Goal: Book appointment/travel/reservation

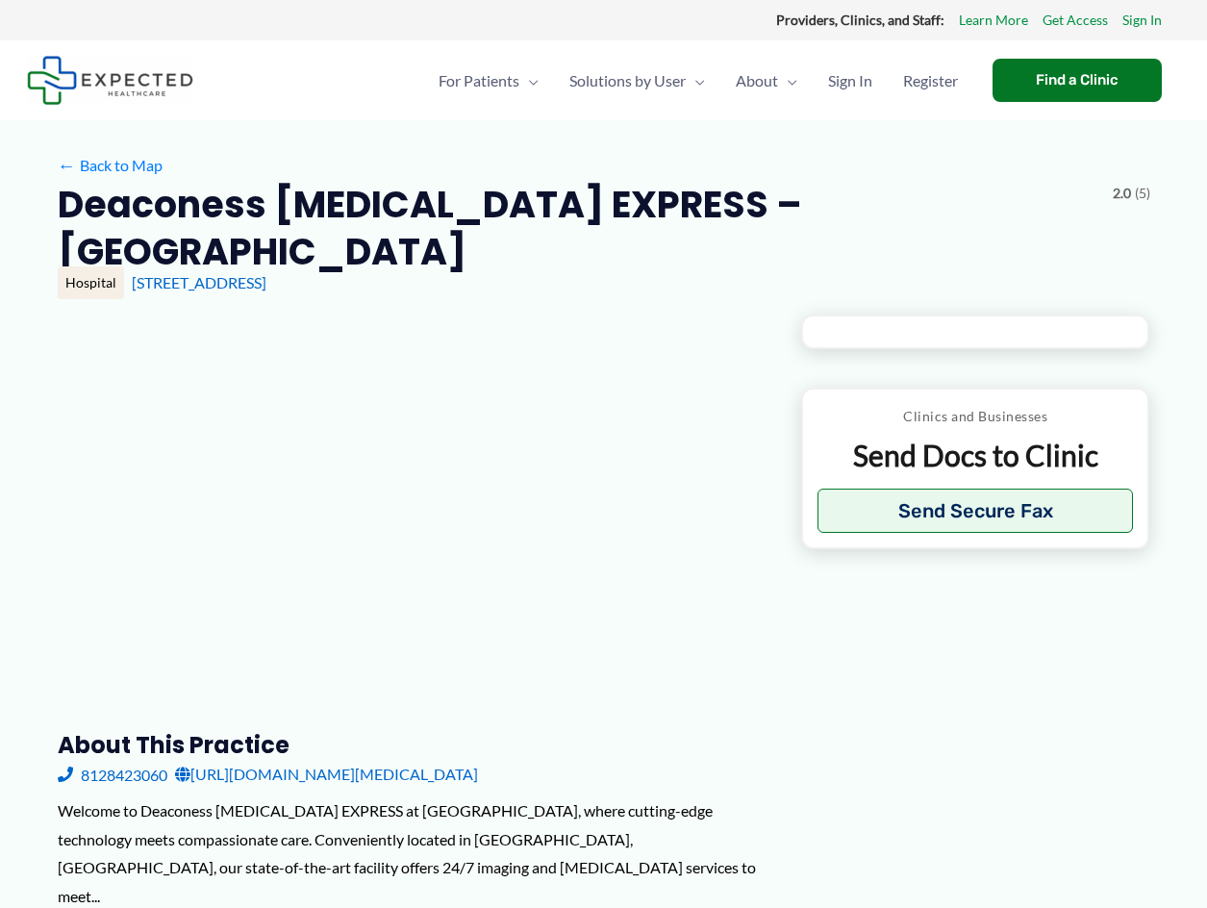
type input "**********"
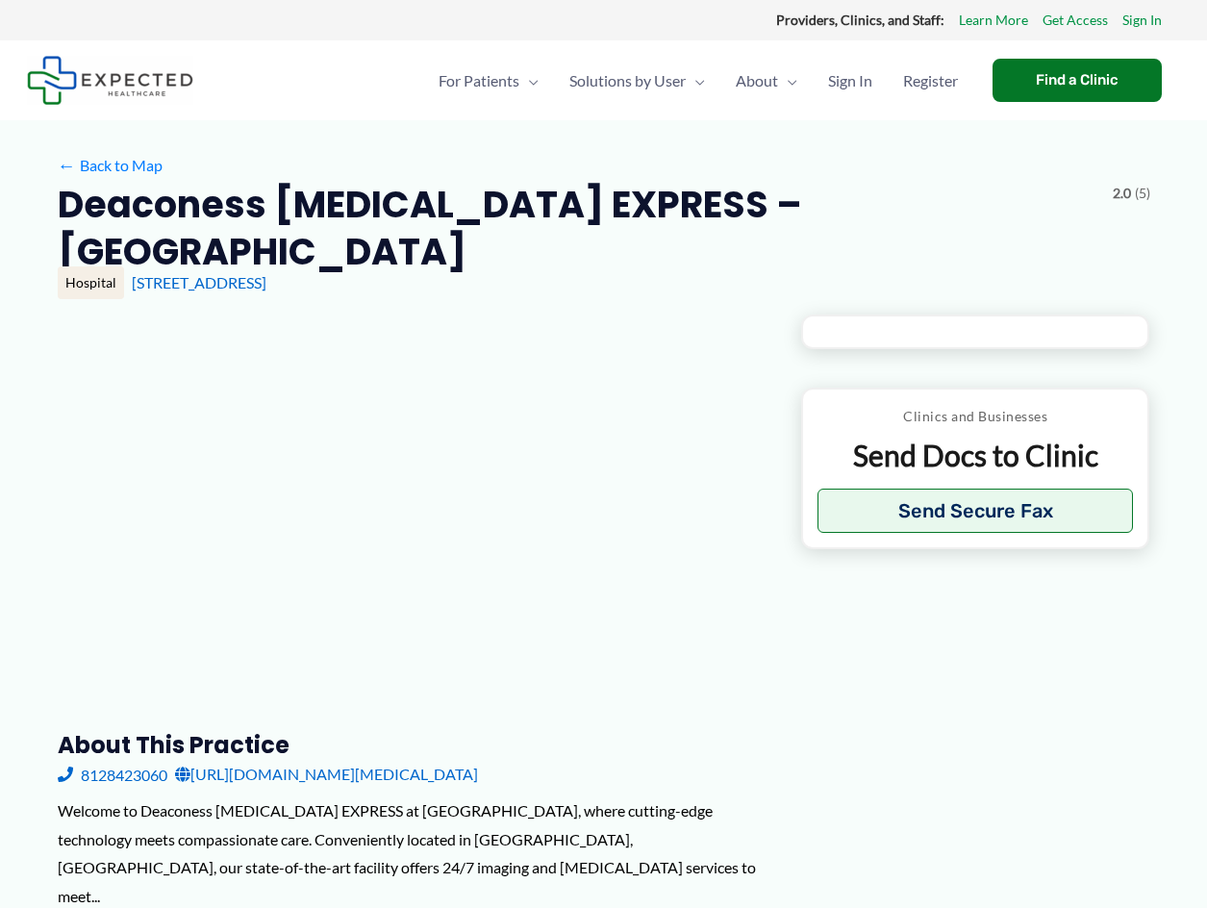
type input "**********"
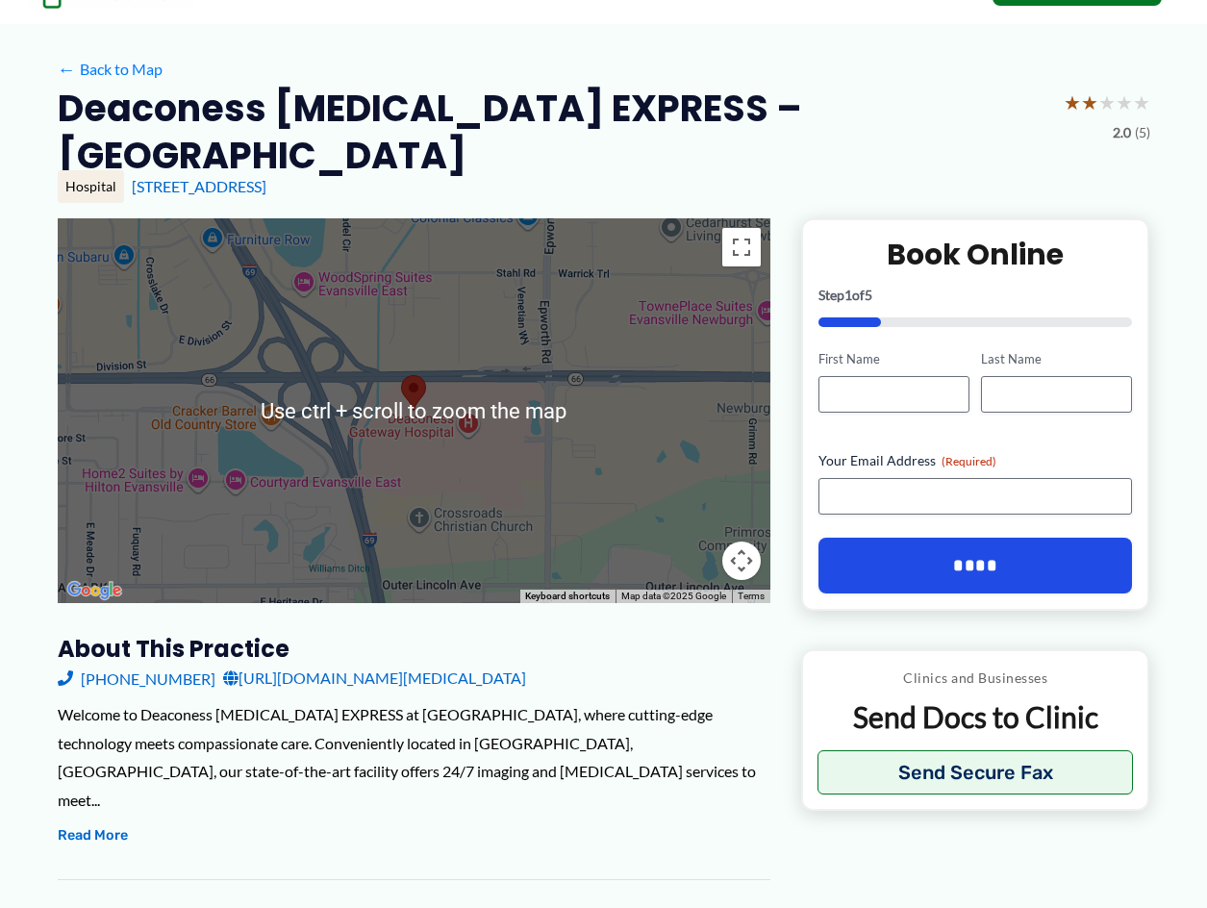
scroll to position [192, 0]
